Goal: Information Seeking & Learning: Learn about a topic

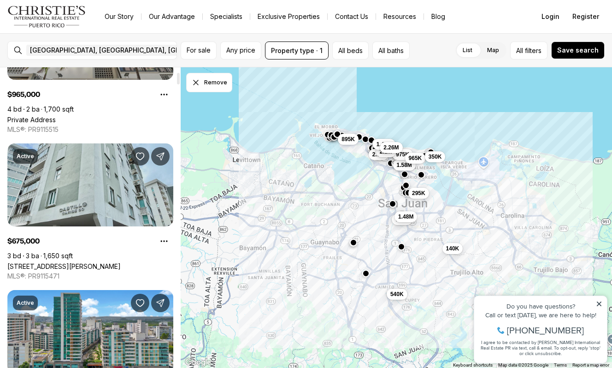
scroll to position [131, 0]
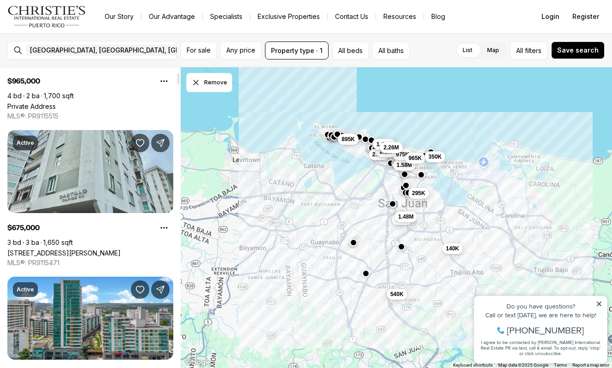
click at [105, 249] on link "60 CARIBE #7A, SAN JUAN PR, 00907" at bounding box center [63, 253] width 113 height 8
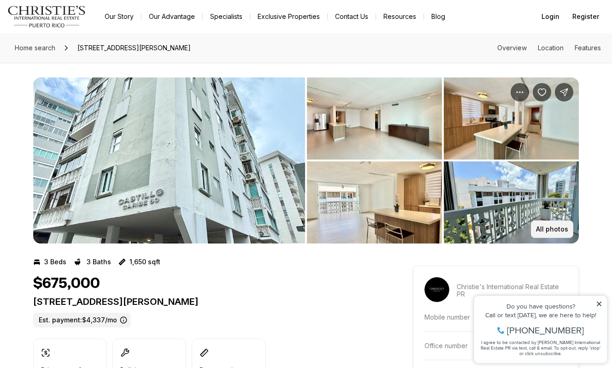
click at [555, 228] on p "All photos" at bounding box center [552, 228] width 32 height 7
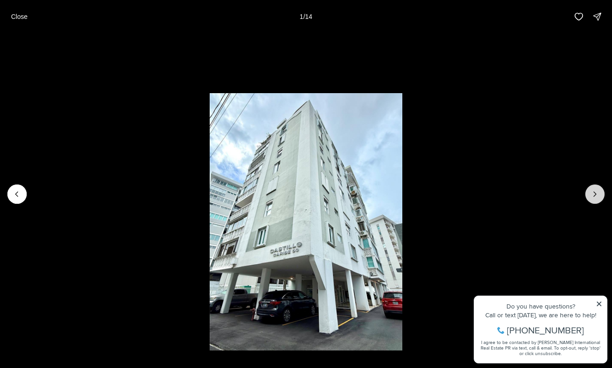
click at [596, 195] on icon "Next slide" at bounding box center [594, 193] width 9 height 9
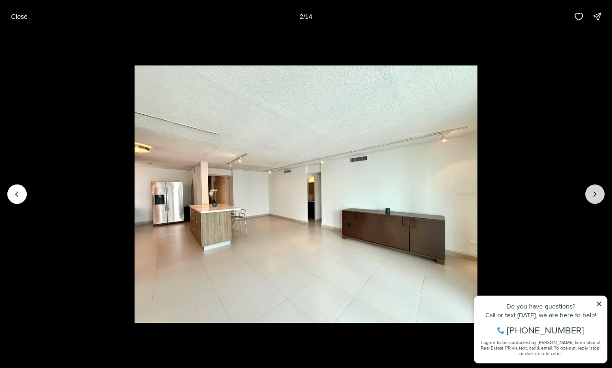
click at [596, 195] on icon "Next slide" at bounding box center [594, 193] width 9 height 9
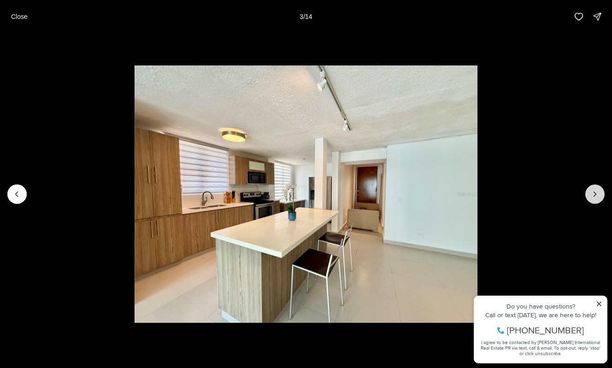
click at [596, 195] on icon "Next slide" at bounding box center [594, 193] width 9 height 9
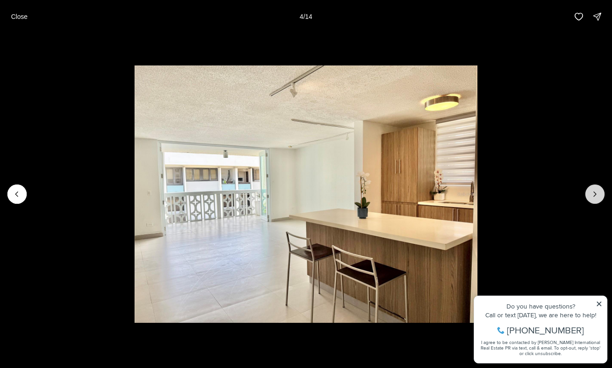
click at [596, 195] on icon "Next slide" at bounding box center [594, 193] width 9 height 9
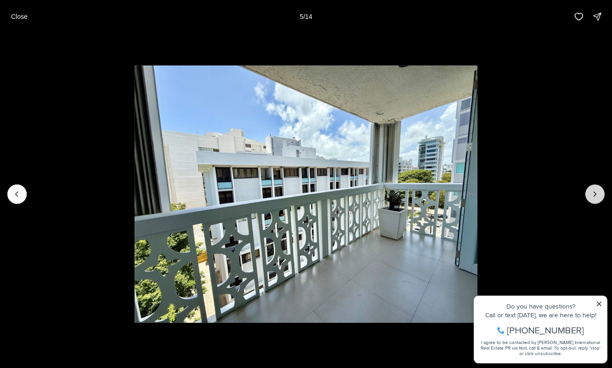
click at [596, 195] on icon "Next slide" at bounding box center [594, 193] width 9 height 9
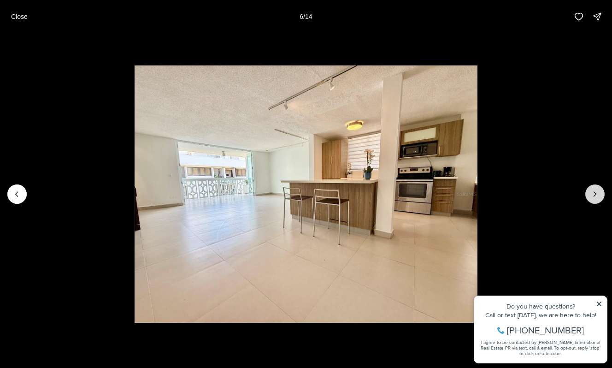
click at [596, 195] on icon "Next slide" at bounding box center [594, 193] width 9 height 9
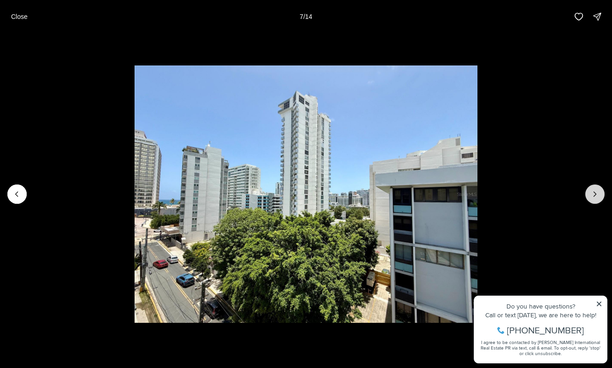
click at [596, 195] on icon "Next slide" at bounding box center [594, 193] width 9 height 9
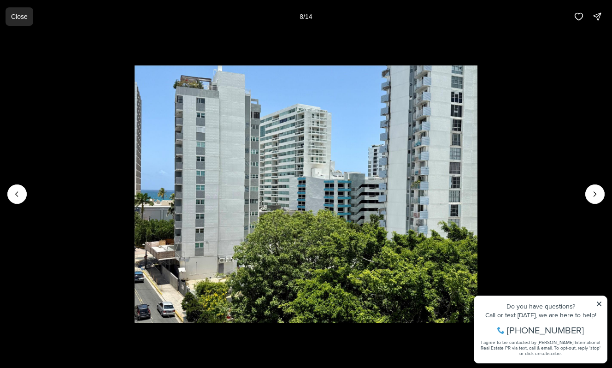
click at [24, 14] on p "Close" at bounding box center [19, 16] width 17 height 7
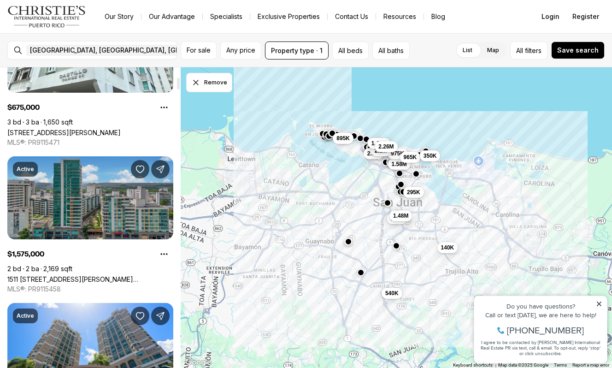
scroll to position [257, 0]
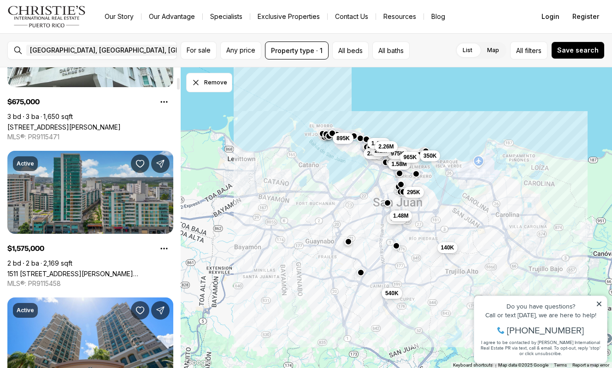
click at [100, 270] on link "1511 [STREET_ADDRESS][PERSON_NAME][PERSON_NAME][PERSON_NAME]" at bounding box center [90, 274] width 166 height 8
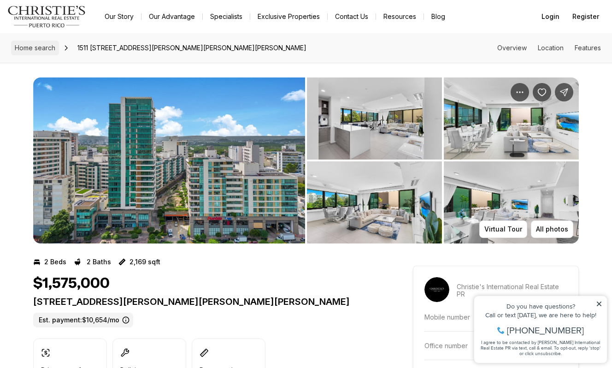
click at [53, 49] on span "Home search" at bounding box center [35, 48] width 41 height 8
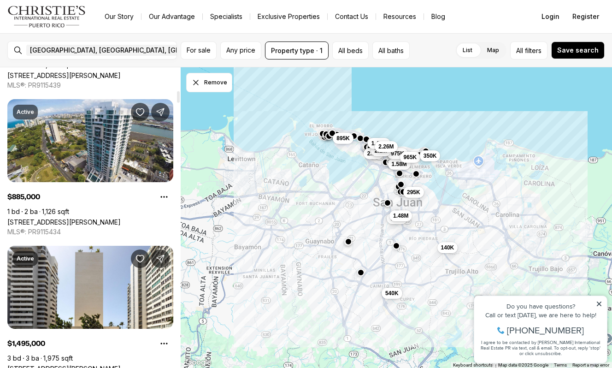
scroll to position [606, 0]
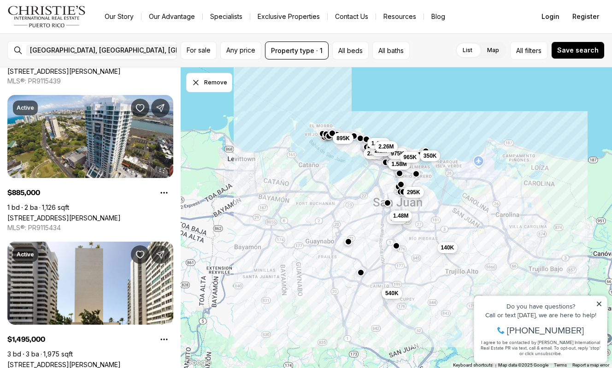
click at [600, 306] on icon at bounding box center [599, 304] width 6 height 6
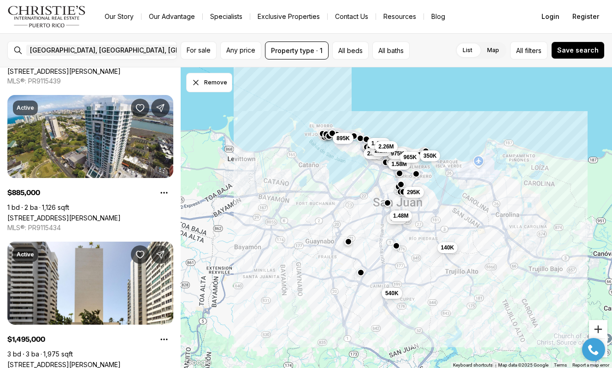
click at [599, 329] on button "Zoom in" at bounding box center [598, 329] width 18 height 18
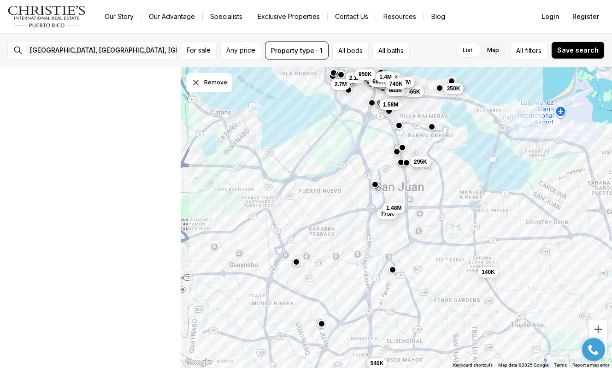
scroll to position [0, 0]
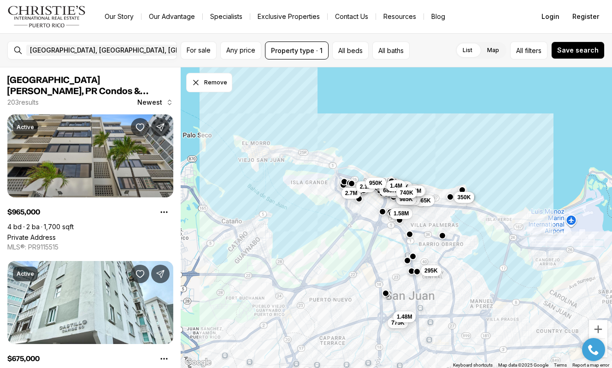
drag, startPoint x: 519, startPoint y: 182, endPoint x: 529, endPoint y: 292, distance: 110.2
click at [529, 292] on div "540K 775K 1.48M 1.58M 975K 965K 350K 140K 295K 2.7M 2.1M 1.5M 349K 985K 3M 675K…" at bounding box center [396, 217] width 431 height 301
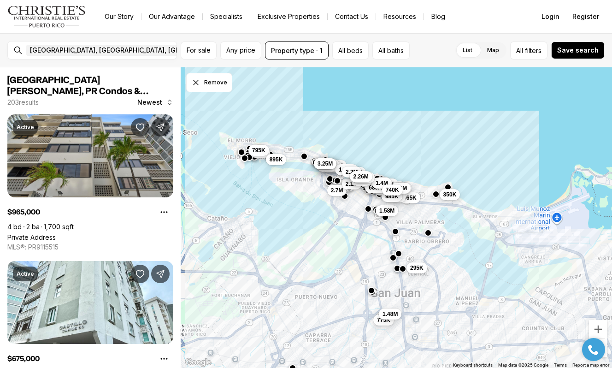
drag, startPoint x: 524, startPoint y: 291, endPoint x: 508, endPoint y: 289, distance: 15.5
click at [508, 289] on div "775K 1.48M 1.58M 975K 965K 350K 295K 2.7M 2.1M 1.5M 349K 985K 3M 675K 825K 399K…" at bounding box center [396, 217] width 431 height 301
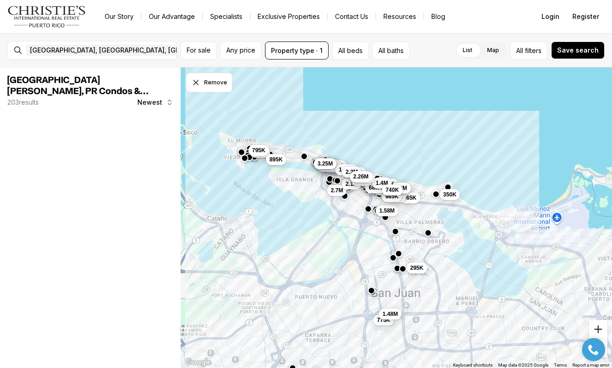
click at [596, 331] on button "Zoom in" at bounding box center [598, 329] width 18 height 18
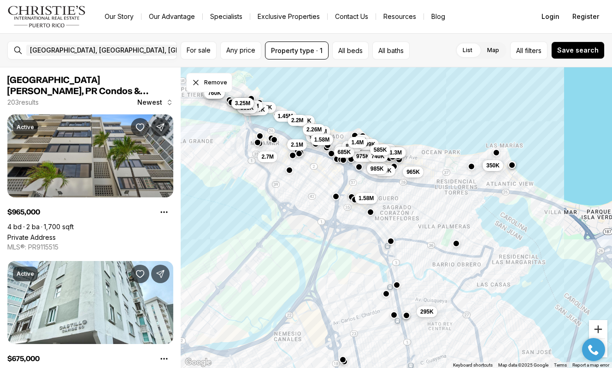
click at [596, 331] on button "Zoom in" at bounding box center [598, 329] width 18 height 18
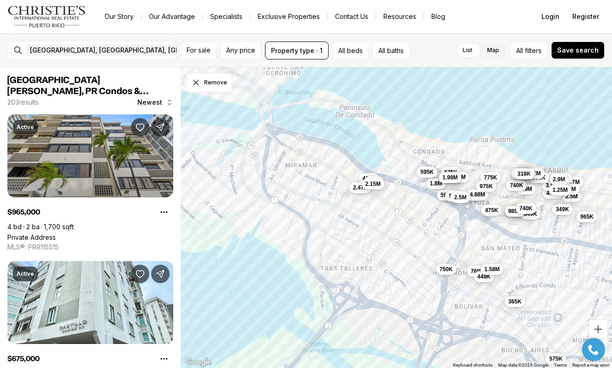
drag, startPoint x: 353, startPoint y: 172, endPoint x: 521, endPoint y: 270, distance: 195.0
click at [521, 270] on div "750K 3.25M 5.3M 4.88M 769K 449K 1.58M 775K 975K 475K 365K 599K 349K 2.5M 460K 2…" at bounding box center [396, 217] width 431 height 301
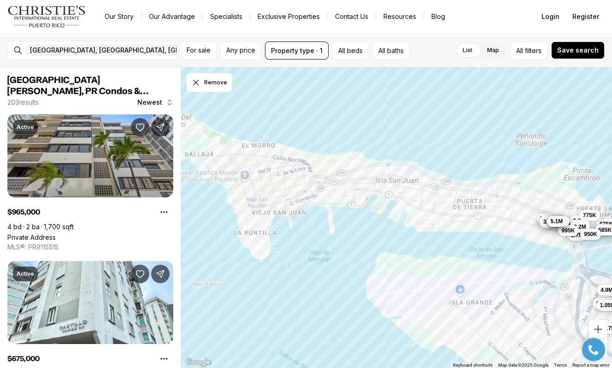
drag, startPoint x: 301, startPoint y: 153, endPoint x: 615, endPoint y: 296, distance: 344.3
click at [612, 296] on html "Go to: Homepage Our Story Our Advantage Specialists Exclusive Properties Contac…" at bounding box center [306, 184] width 612 height 368
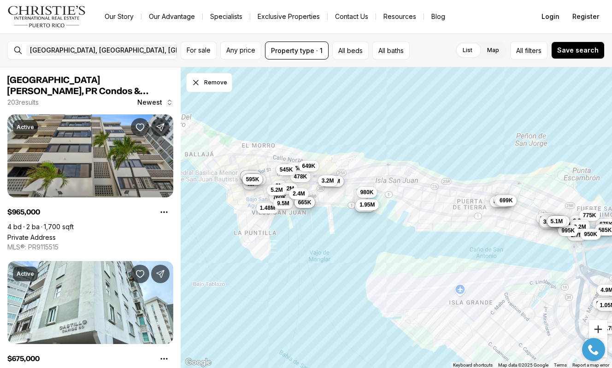
click at [600, 328] on button "Zoom in" at bounding box center [598, 329] width 18 height 18
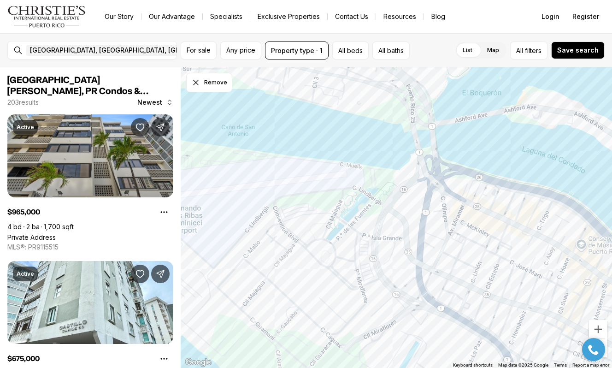
drag, startPoint x: 551, startPoint y: 259, endPoint x: 212, endPoint y: 103, distance: 373.5
click at [212, 103] on div "885K 760K 895K 850K 478K 875K 1.28M 1.75M 899K 699K 649K 3.2M 495K 675K 665K 2.…" at bounding box center [396, 217] width 431 height 301
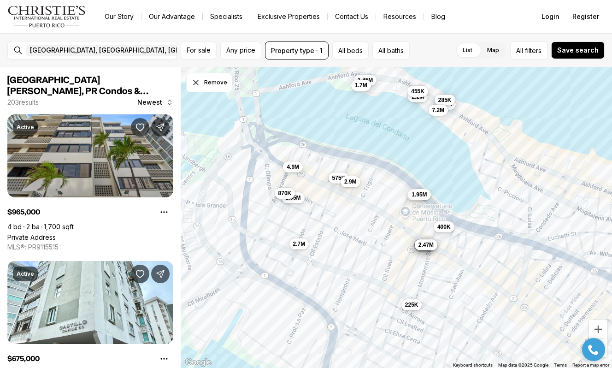
drag, startPoint x: 522, startPoint y: 292, endPoint x: 321, endPoint y: 259, distance: 203.6
click at [321, 259] on div "595K 3.2M 2.7M 1.45M 995K 2.1M 2.2M 2.7M 950K 585K 550K 1.95M 575K 1.05M 400K 8…" at bounding box center [396, 217] width 431 height 301
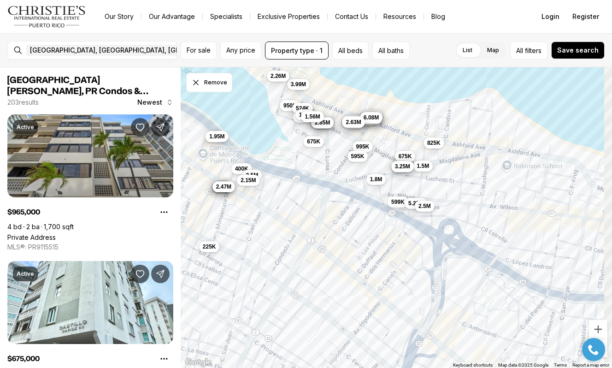
drag, startPoint x: 456, startPoint y: 297, endPoint x: 188, endPoint y: 224, distance: 278.5
click at [188, 224] on div "595K 1.45M 2.1M 2.2M 2.7M 550K 1.95M 575K 1.05M 400K 870K 455K 225K 285K 1.7M 7…" at bounding box center [396, 217] width 431 height 301
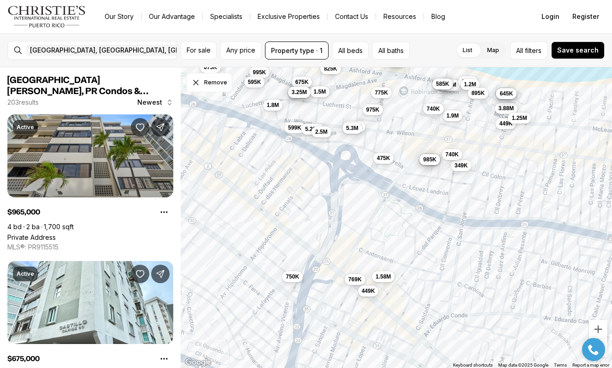
drag, startPoint x: 499, startPoint y: 307, endPoint x: 395, endPoint y: 232, distance: 128.4
click at [395, 232] on div "2.1M 1.95M 400K 225K 585K 525K 545K 545K 565K 2.47M 675K 950K 685K 1.58M 825K 3…" at bounding box center [396, 217] width 431 height 301
click at [370, 291] on span "449K" at bounding box center [368, 288] width 13 height 7
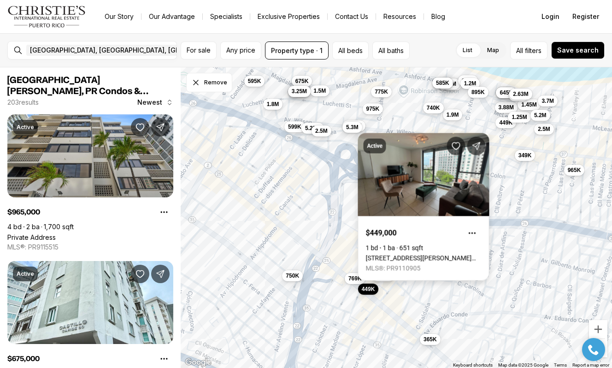
click at [418, 254] on link "[STREET_ADDRESS][PERSON_NAME][PERSON_NAME]" at bounding box center [424, 257] width 116 height 7
